Goal: Feedback & Contribution: Contribute content

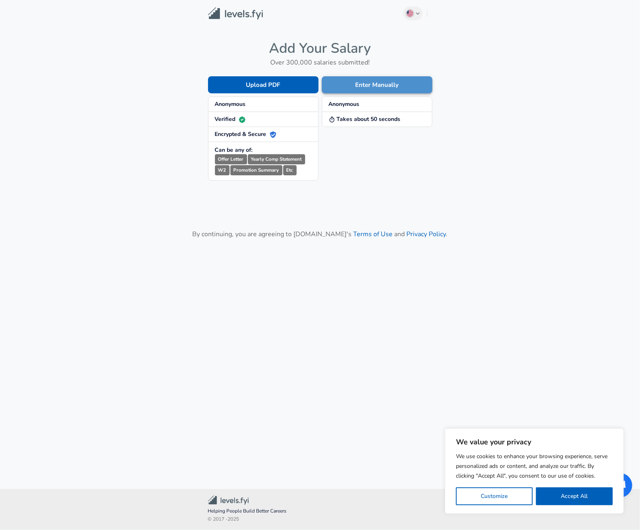
click at [400, 86] on button "Enter Manually" at bounding box center [377, 84] width 110 height 17
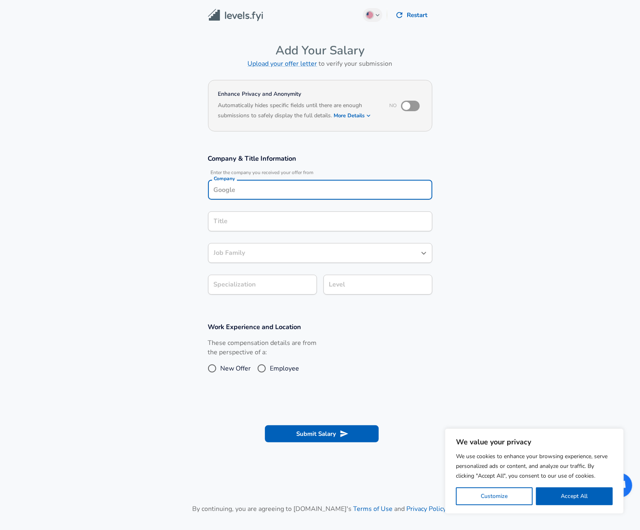
click at [350, 190] on div "Company" at bounding box center [320, 190] width 224 height 20
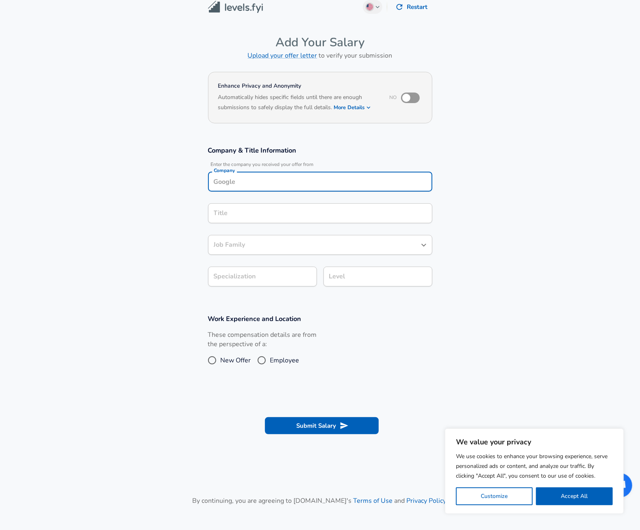
click at [287, 186] on input "Company" at bounding box center [320, 181] width 217 height 13
click at [280, 204] on li "Dojo" at bounding box center [320, 201] width 224 height 12
type input "Dojo"
click at [258, 214] on input "Title" at bounding box center [320, 213] width 217 height 13
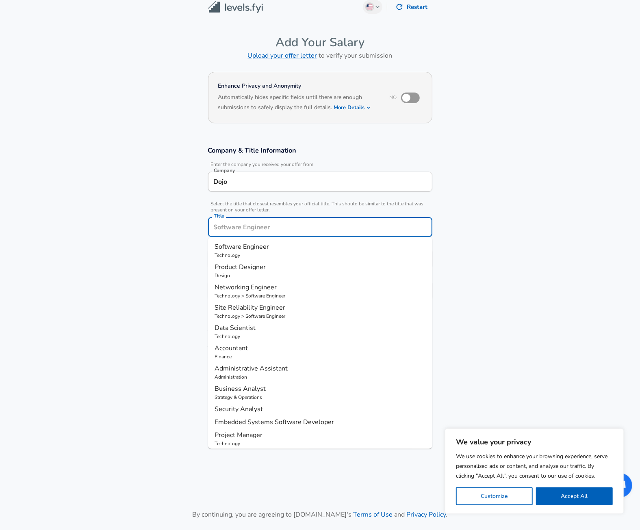
scroll to position [24, 0]
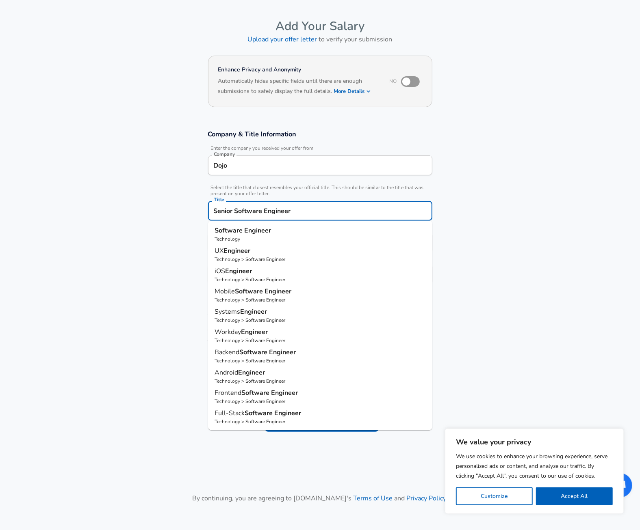
type input "Senior Software Engineer"
click at [458, 218] on section "Company & Title Information Enter the company you received your offer from Comp…" at bounding box center [320, 211] width 640 height 182
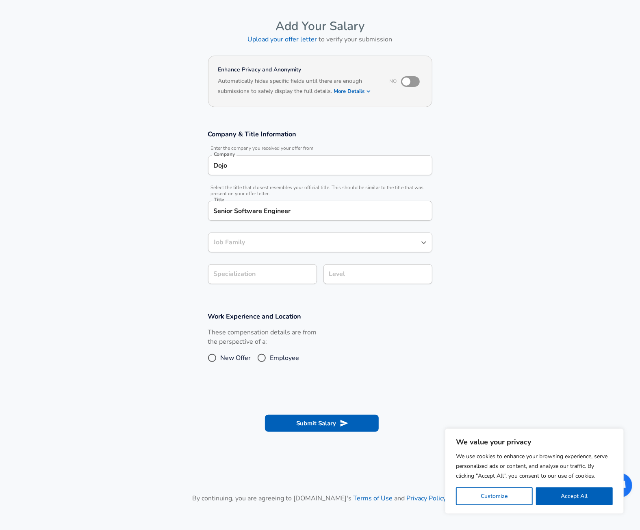
click at [234, 246] on input "Job Family" at bounding box center [314, 242] width 205 height 13
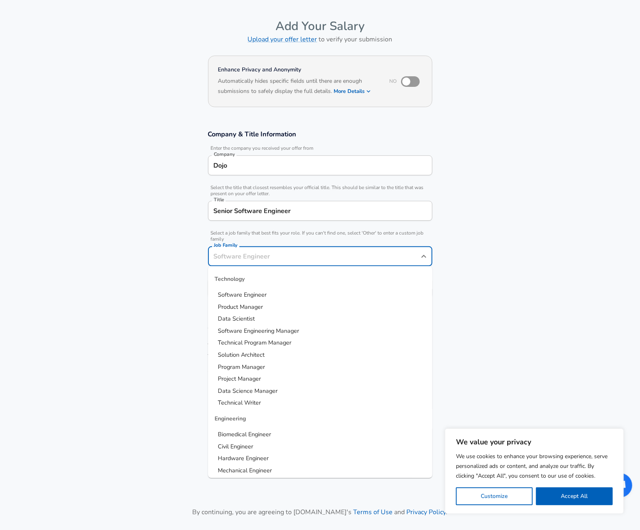
scroll to position [41, 0]
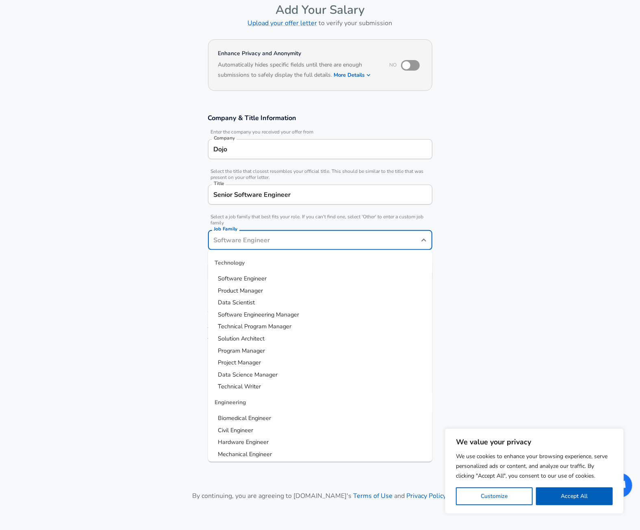
click at [236, 277] on span "Software Engineer" at bounding box center [242, 279] width 49 height 8
type input "Software Engineer"
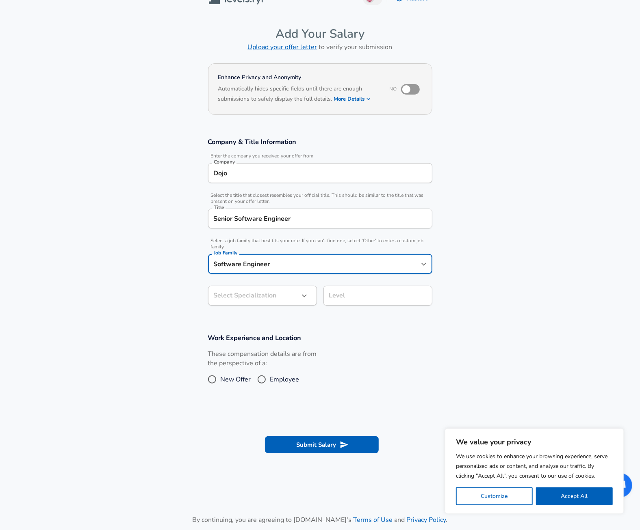
scroll to position [0, 0]
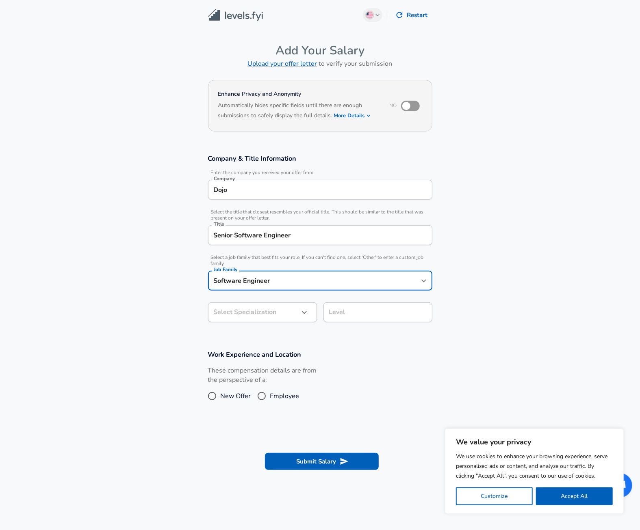
click at [271, 309] on body "We value your privacy We use cookies to enhance your browsing experience, serve…" at bounding box center [320, 265] width 640 height 530
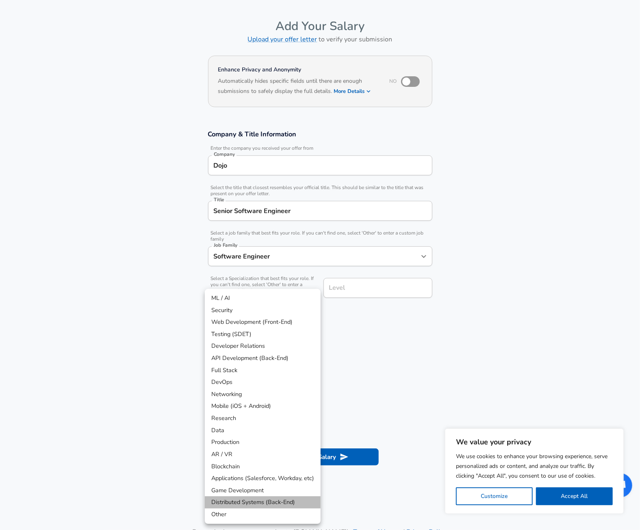
click at [265, 502] on li "Distributed Systems (Back-End)" at bounding box center [263, 503] width 116 height 12
type input "Distributed Systems (Back-End)"
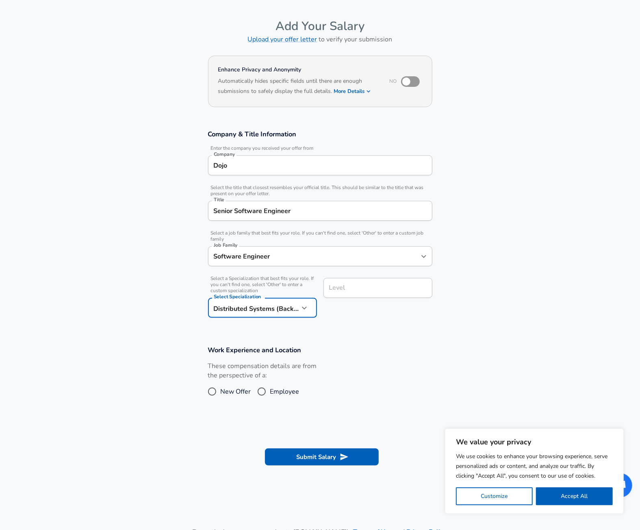
click at [376, 332] on section "Company & Title Information Enter the company you received your offer from Comp…" at bounding box center [320, 228] width 640 height 216
click at [371, 291] on input "Level" at bounding box center [378, 288] width 102 height 13
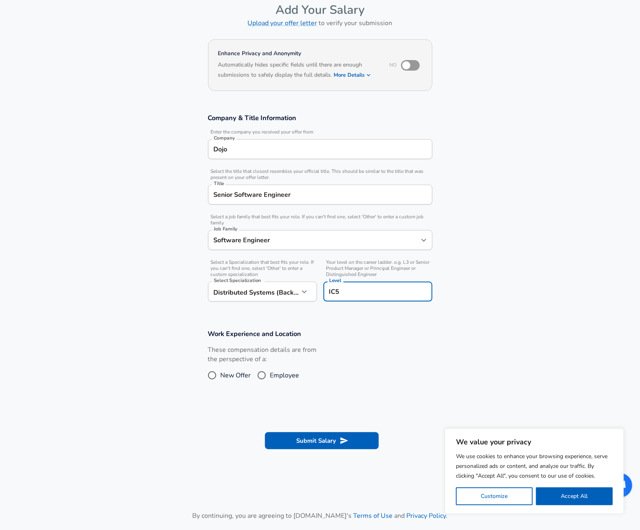
type input "IC5"
click at [262, 377] on input "Employee" at bounding box center [261, 375] width 17 height 13
radio input "true"
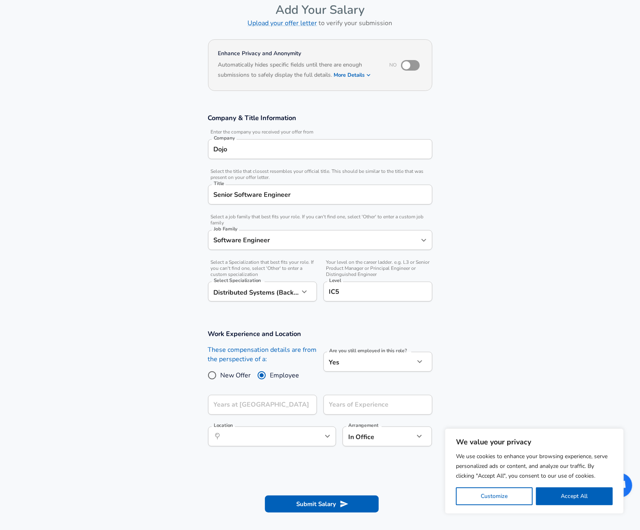
click at [420, 360] on icon "button" at bounding box center [420, 362] width 10 height 10
click at [420, 360] on div at bounding box center [320, 265] width 640 height 530
click at [376, 363] on body "We value your privacy We use cookies to enhance your browsing experience, serve…" at bounding box center [320, 224] width 640 height 530
click at [374, 376] on li "No" at bounding box center [377, 381] width 109 height 12
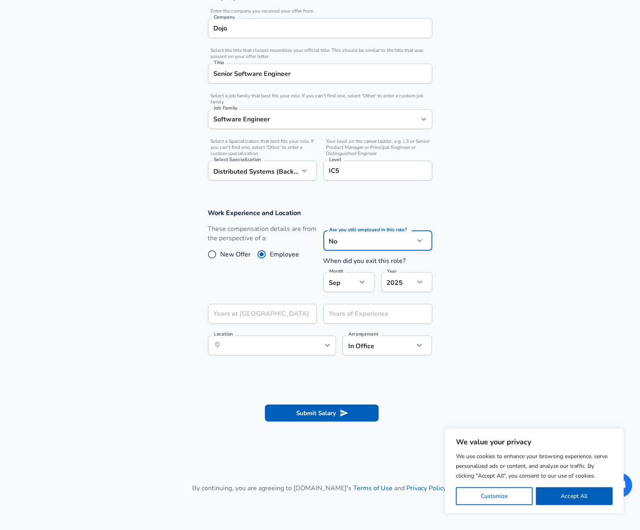
scroll to position [233, 0]
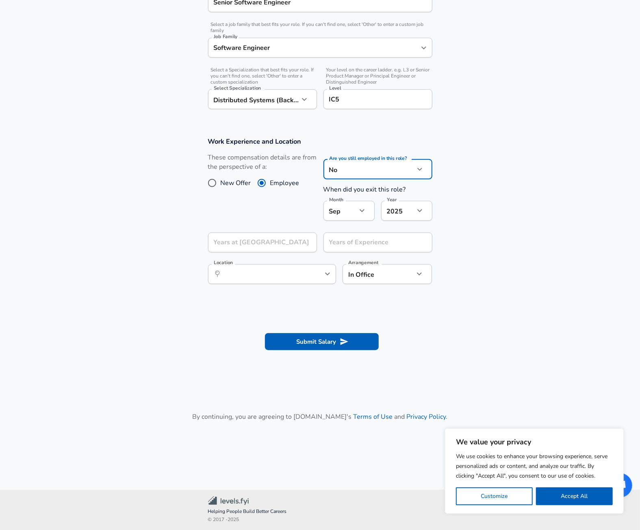
click at [376, 171] on body "We value your privacy We use cookies to enhance your browsing experience, serve…" at bounding box center [320, 32] width 640 height 530
click at [362, 203] on li "Yes" at bounding box center [377, 201] width 109 height 12
type input "yes"
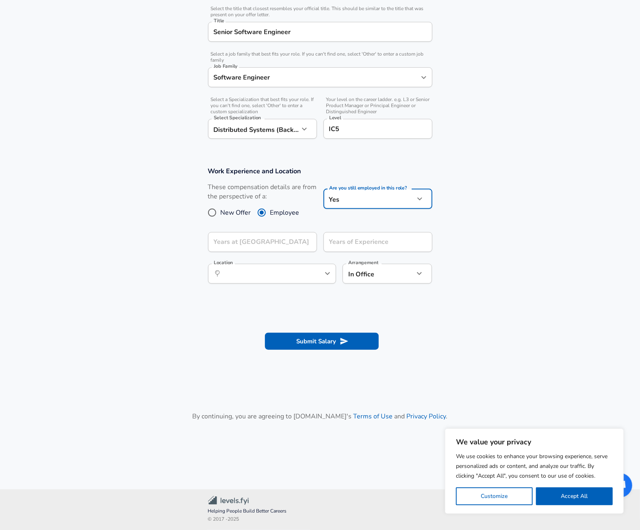
scroll to position [203, 0]
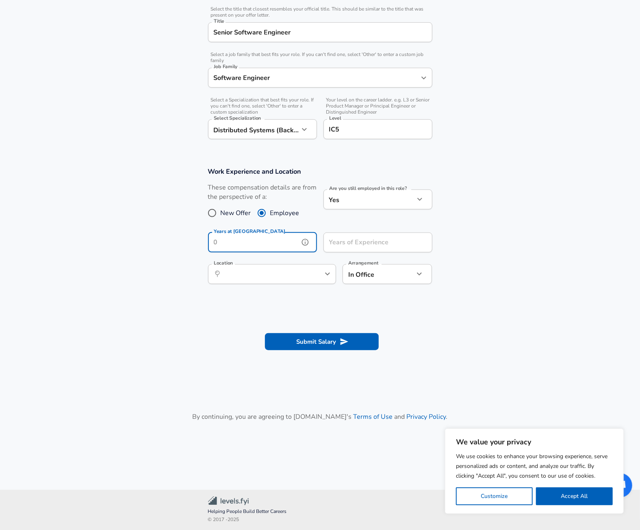
click at [263, 245] on input "Years at [GEOGRAPHIC_DATA]" at bounding box center [253, 243] width 91 height 20
type input "4"
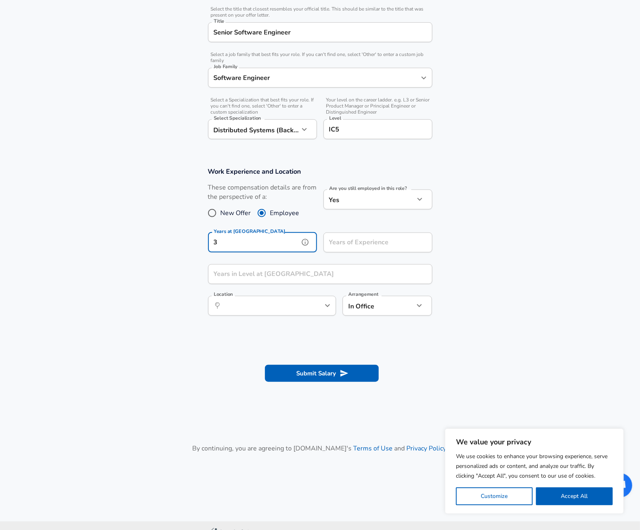
type input "3"
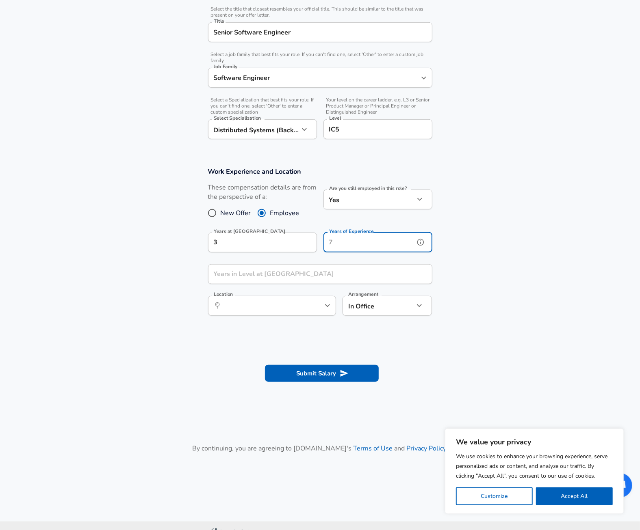
click at [387, 244] on input "Years of Experience" at bounding box center [368, 243] width 91 height 20
type input "10"
click at [326, 281] on input "Years in Level at [GEOGRAPHIC_DATA]" at bounding box center [311, 274] width 206 height 20
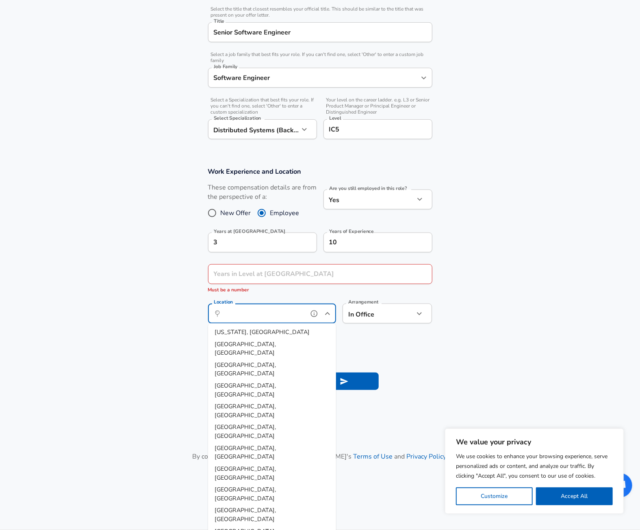
click at [294, 309] on input "Location" at bounding box center [262, 313] width 83 height 13
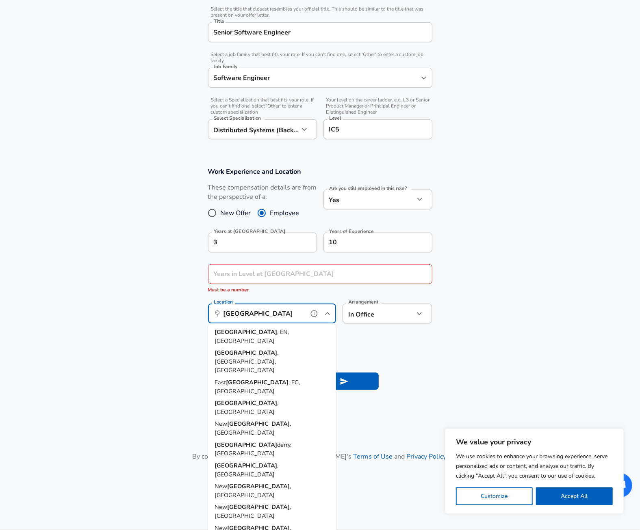
click at [295, 336] on li "[GEOGRAPHIC_DATA] , EN, [GEOGRAPHIC_DATA]" at bounding box center [272, 337] width 128 height 21
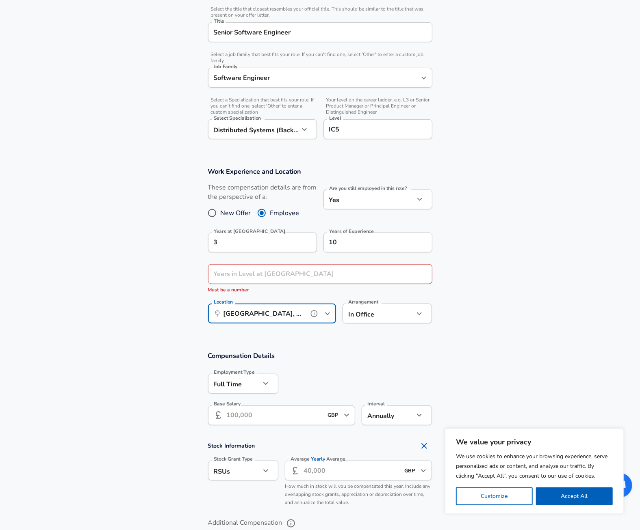
type input "[GEOGRAPHIC_DATA], EN, [GEOGRAPHIC_DATA]"
click at [372, 319] on body "We value your privacy We use cookies to enhance your browsing experience, serve…" at bounding box center [320, 62] width 640 height 530
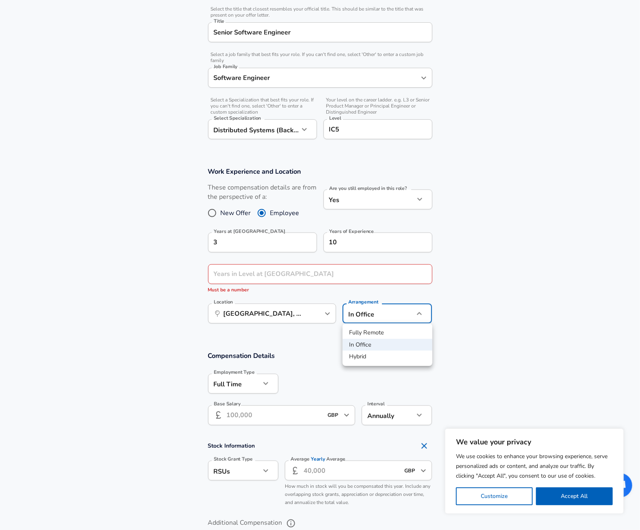
click at [376, 353] on li "Hybrid" at bounding box center [387, 357] width 90 height 12
type input "hybrid"
click at [335, 354] on h3 "Compensation Details" at bounding box center [320, 355] width 224 height 9
click at [231, 270] on input "Years in Level at [GEOGRAPHIC_DATA]" at bounding box center [311, 274] width 206 height 20
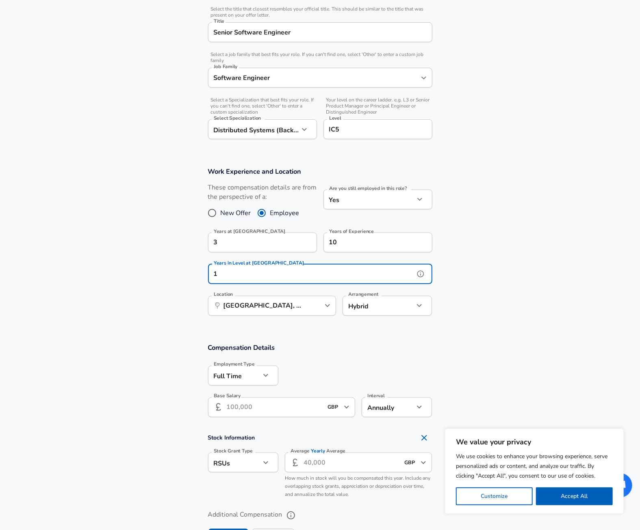
type input "1"
click at [449, 274] on section "Work Experience and Location These compensation details are from the perspectiv…" at bounding box center [320, 246] width 640 height 176
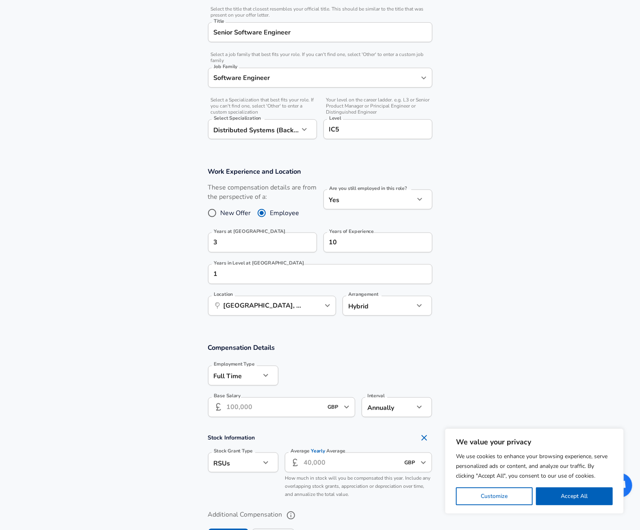
click at [258, 407] on input "Base Salary" at bounding box center [275, 408] width 96 height 20
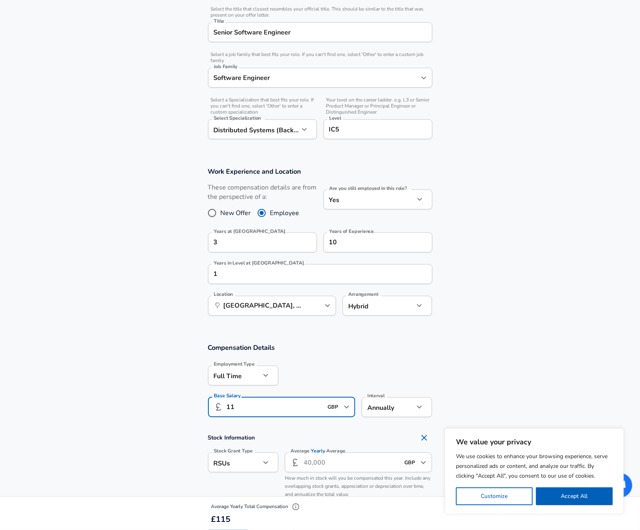
type input "1"
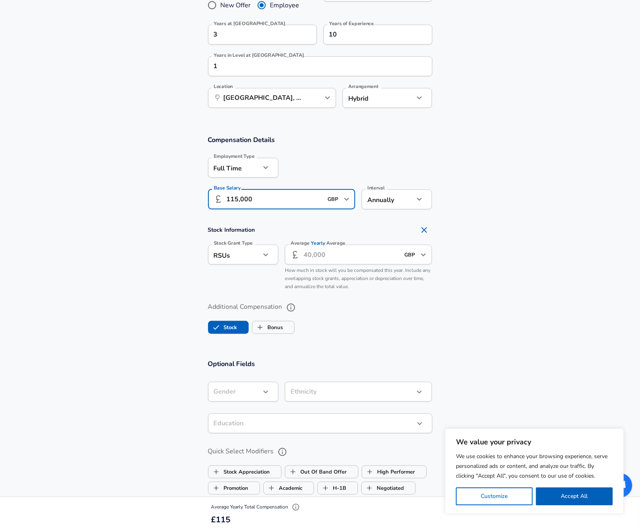
scroll to position [414, 0]
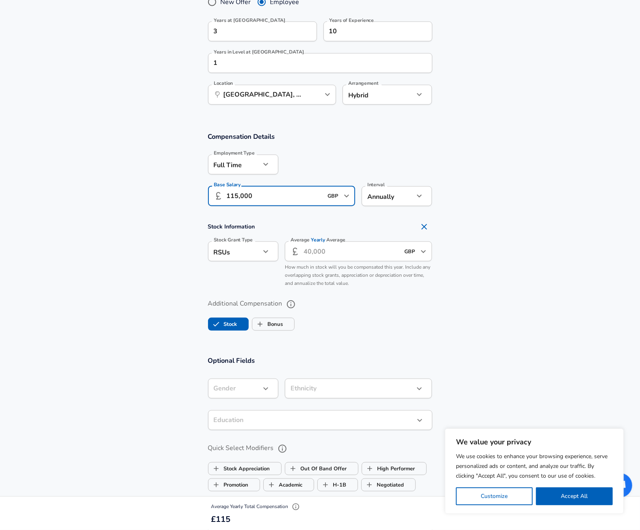
click at [426, 227] on h4 "Stock Information" at bounding box center [320, 227] width 224 height 16
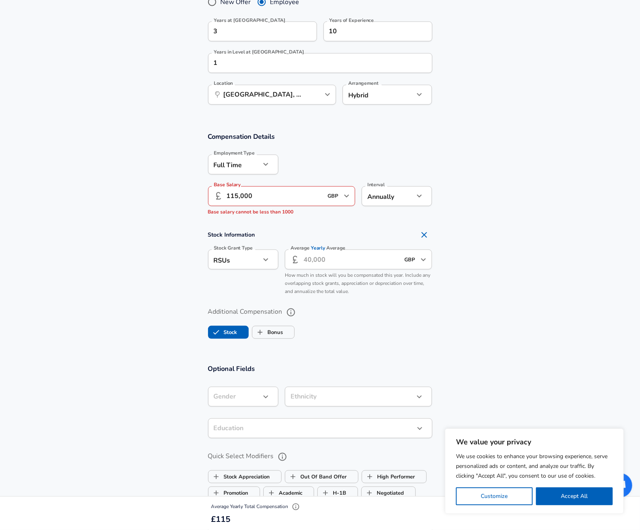
click at [255, 193] on input "115,000" at bounding box center [275, 196] width 96 height 20
click at [239, 196] on input "115,000" at bounding box center [275, 196] width 96 height 20
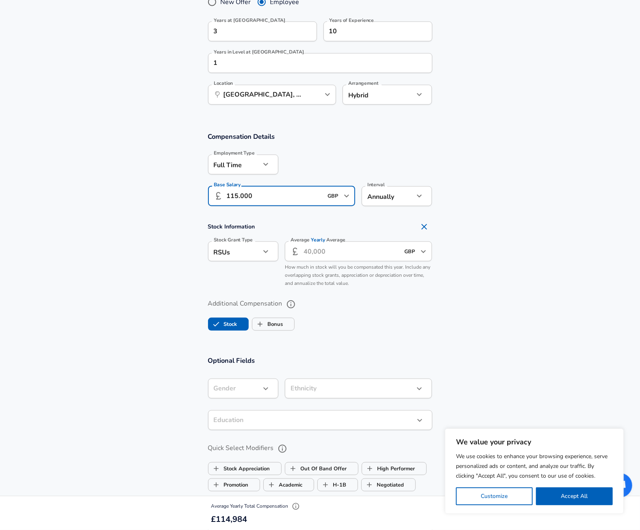
type input "115.000"
click at [324, 212] on section "Compensation Details Employment Type [DEMOGRAPHIC_DATA] full_time Employment Ty…" at bounding box center [320, 235] width 640 height 224
click at [423, 225] on icon "Remove Section" at bounding box center [424, 227] width 6 height 6
checkbox input "false"
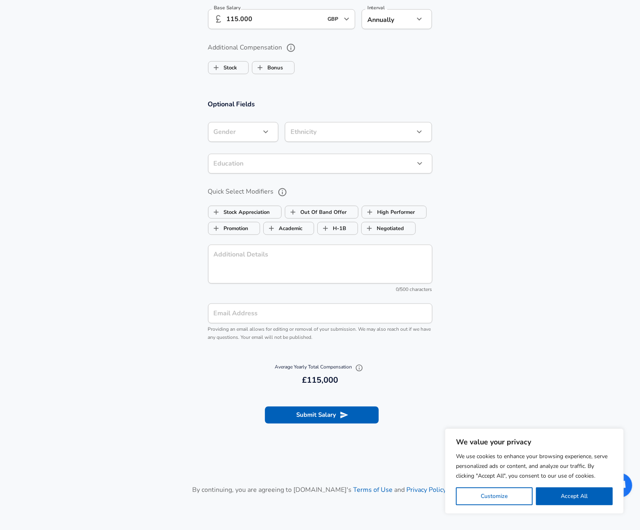
scroll to position [665, 0]
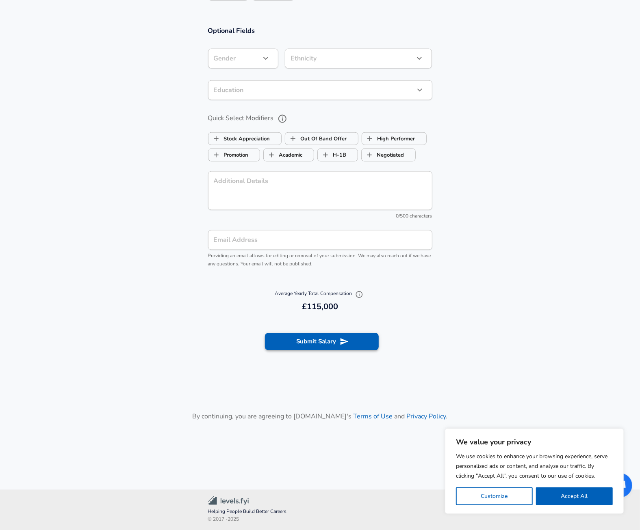
click at [345, 342] on icon "submit" at bounding box center [344, 341] width 8 height 7
